Goal: Find specific page/section: Find specific page/section

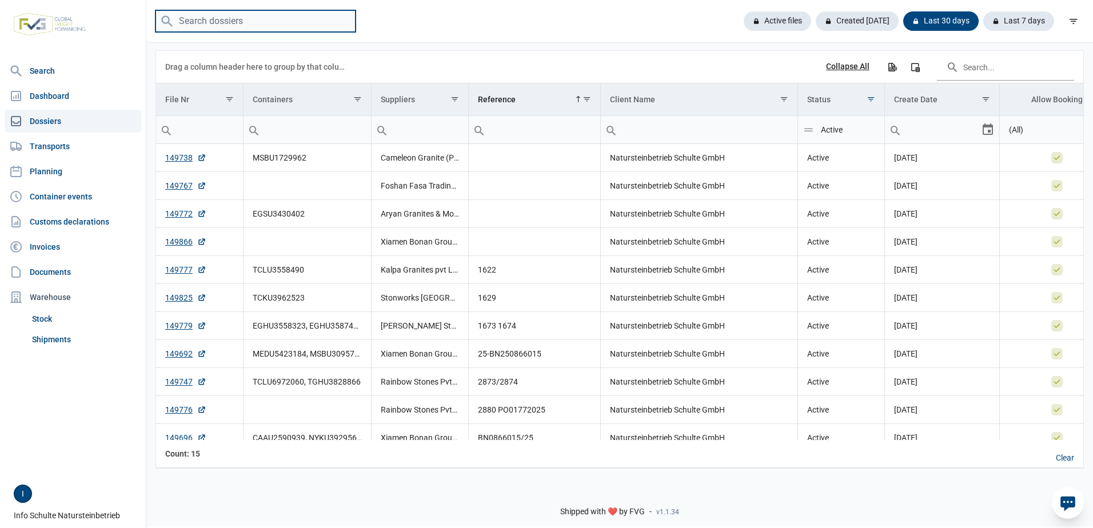
click at [254, 17] on input "search" at bounding box center [255, 21] width 200 height 22
type input "fasa"
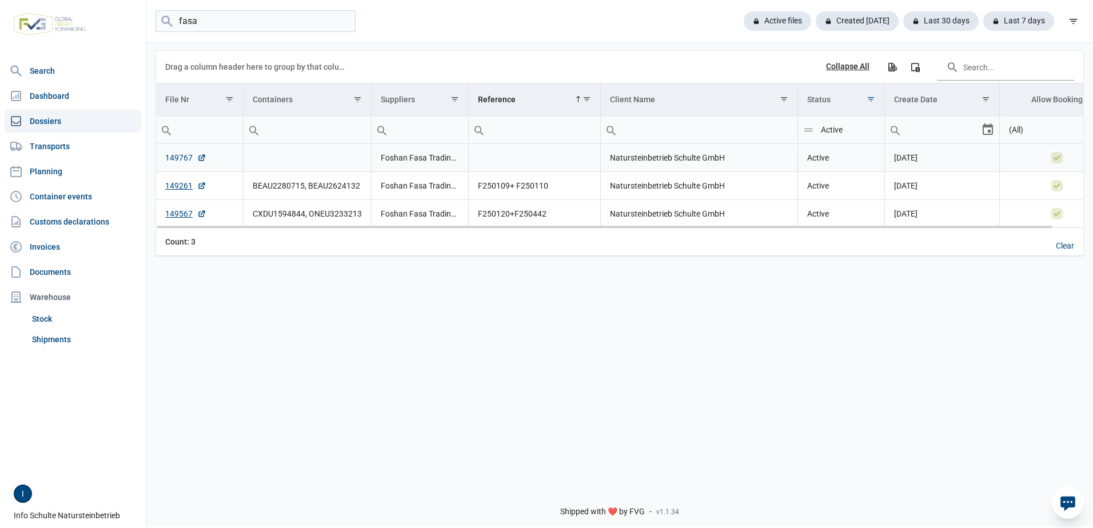
click at [179, 156] on link "149767" at bounding box center [185, 157] width 41 height 11
